Goal: Navigation & Orientation: Find specific page/section

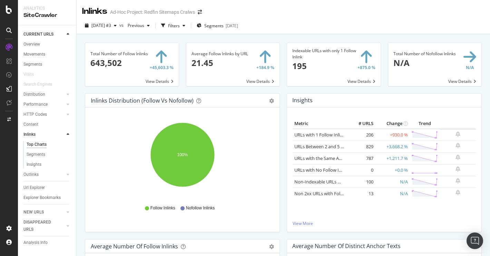
scroll to position [21, 0]
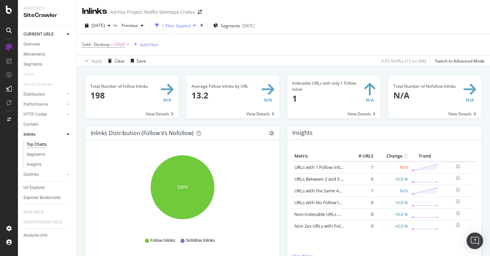
scroll to position [4, 0]
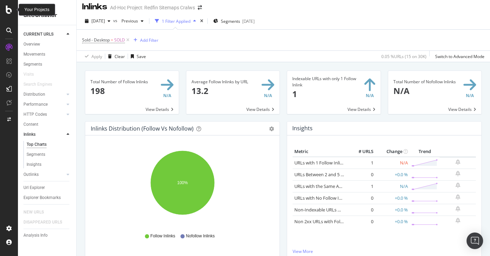
click at [9, 10] on icon at bounding box center [9, 10] width 6 height 8
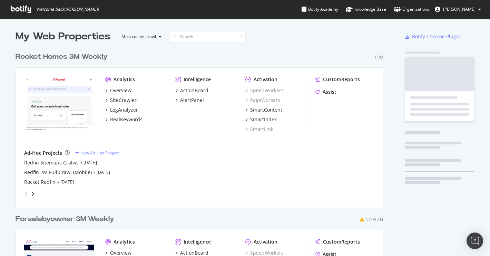
scroll to position [256, 490]
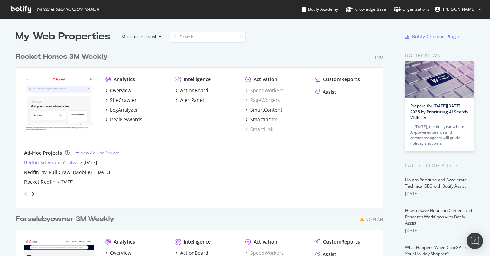
click at [63, 161] on div "Redfin Sitemaps Cralws" at bounding box center [51, 162] width 55 height 7
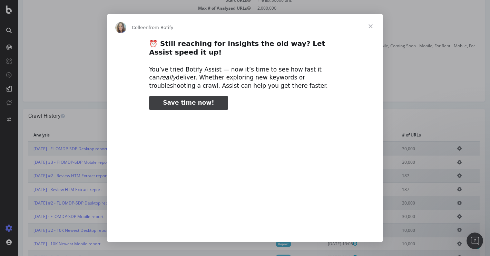
type input "106204"
click at [371, 24] on span "Close" at bounding box center [370, 26] width 25 height 25
